Goal: Transaction & Acquisition: Subscribe to service/newsletter

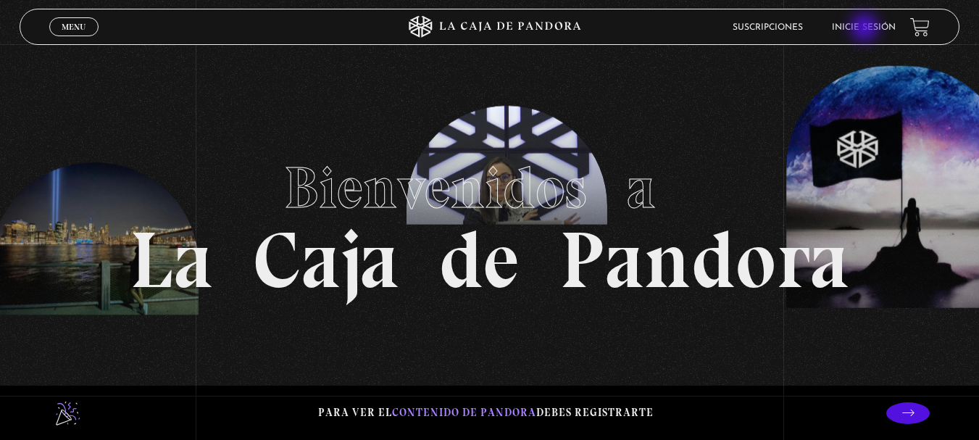
click at [866, 29] on link "Inicie sesión" at bounding box center [864, 27] width 64 height 9
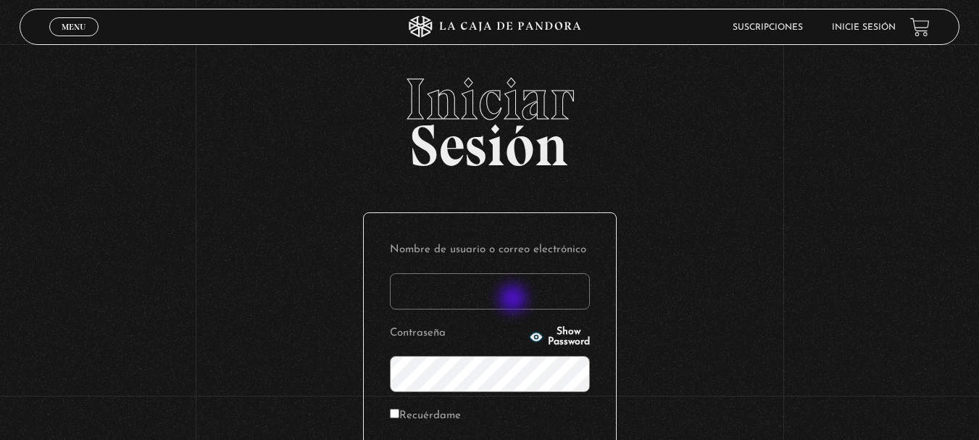
click at [515, 300] on input "Nombre de usuario o correo electrónico" at bounding box center [490, 291] width 200 height 36
type input "andreinarodriguezarroyo@gmail.com"
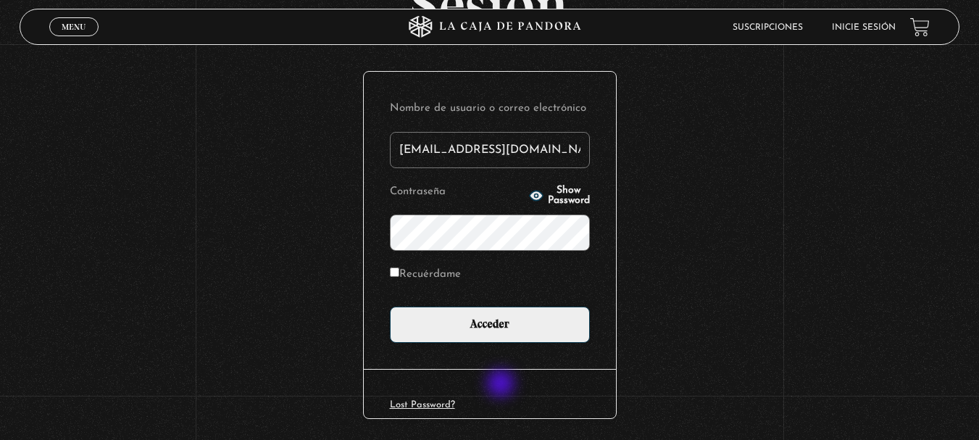
scroll to position [174, 0]
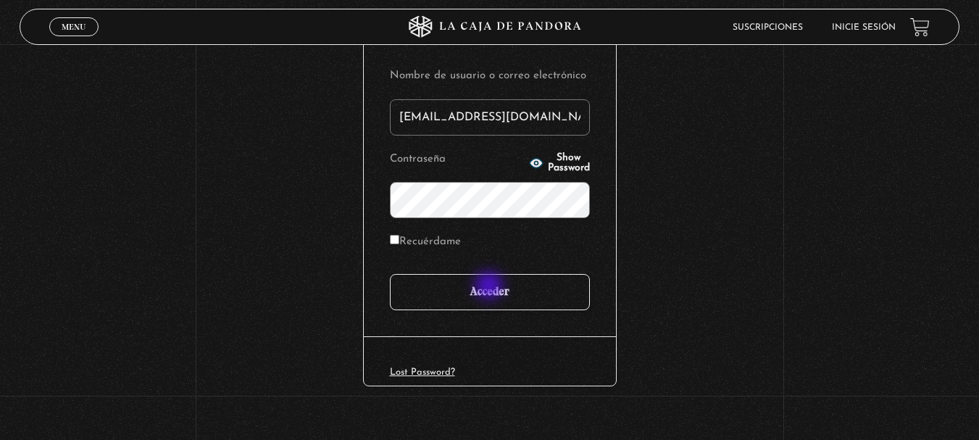
click at [491, 287] on input "Acceder" at bounding box center [490, 292] width 200 height 36
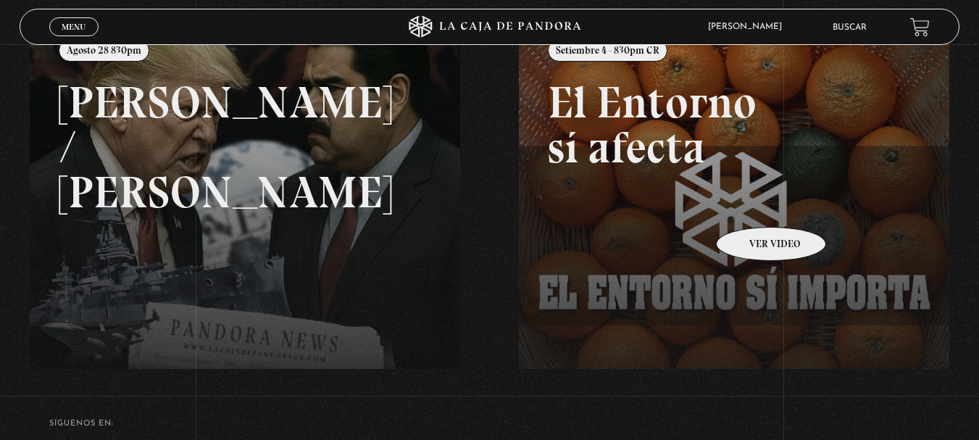
scroll to position [207, 0]
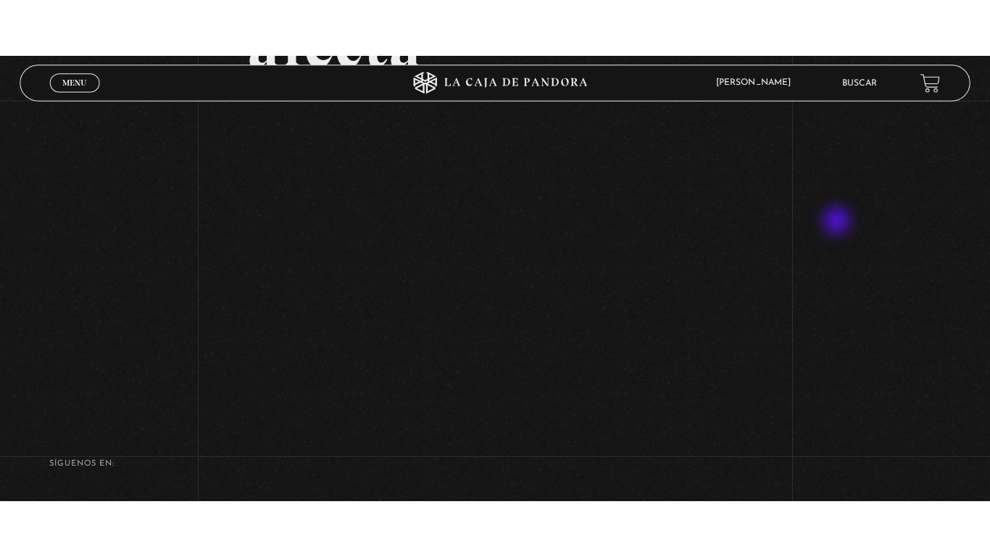
scroll to position [227, 0]
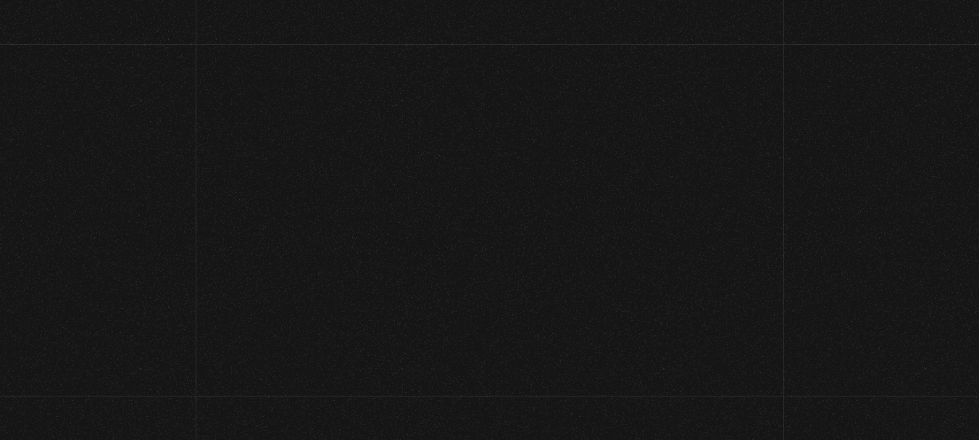
scroll to position [210, 0]
